Goal: Transaction & Acquisition: Book appointment/travel/reservation

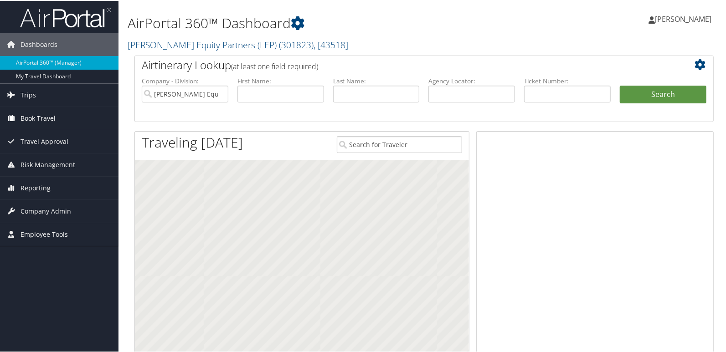
click at [36, 120] on span "Book Travel" at bounding box center [38, 117] width 35 height 23
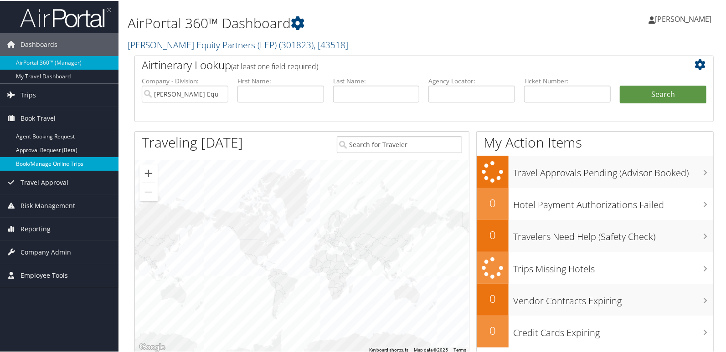
click at [46, 162] on link "Book/Manage Online Trips" at bounding box center [59, 163] width 119 height 14
click at [55, 161] on link "Book/Manage Online Trips" at bounding box center [59, 163] width 119 height 14
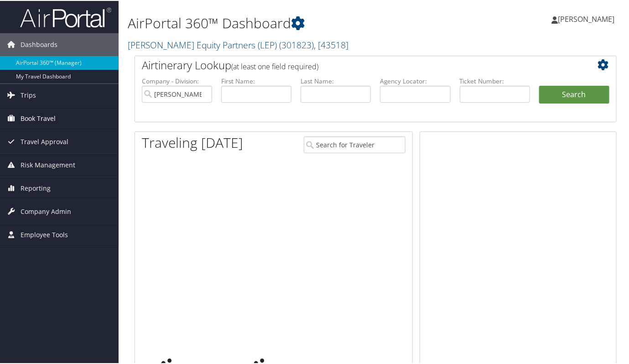
click at [34, 114] on span "Book Travel" at bounding box center [38, 117] width 35 height 23
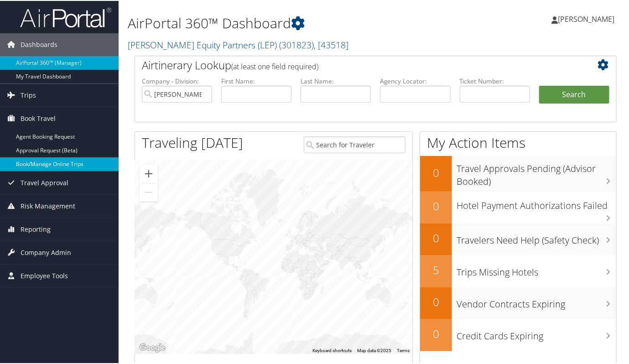
click at [43, 159] on link "Book/Manage Online Trips" at bounding box center [59, 163] width 119 height 14
